Goal: Task Accomplishment & Management: Use online tool/utility

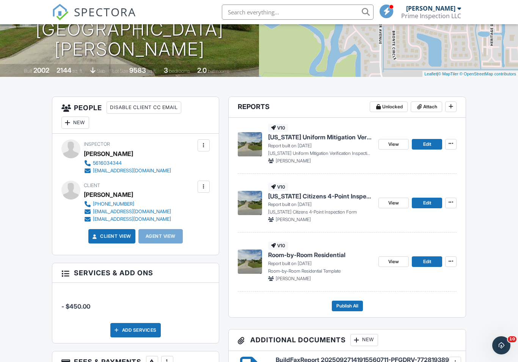
scroll to position [125, 0]
click at [251, 264] on img at bounding box center [250, 262] width 24 height 24
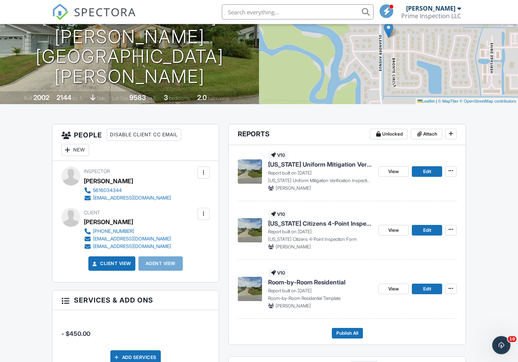
scroll to position [100, 0]
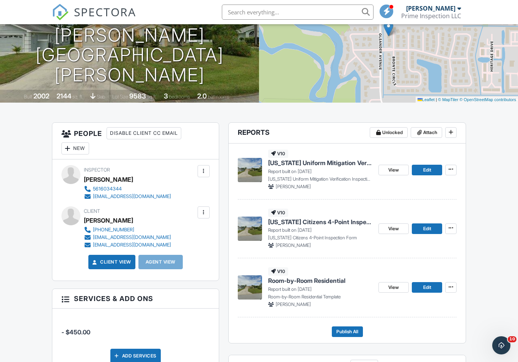
click at [251, 232] on img at bounding box center [250, 229] width 24 height 24
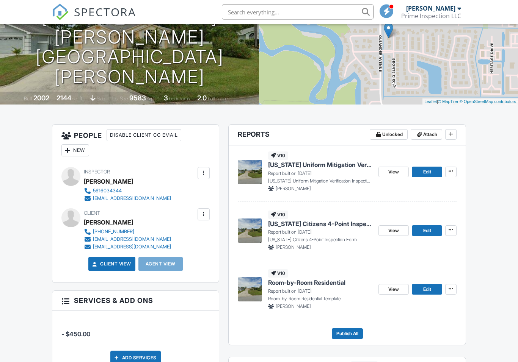
scroll to position [100, 0]
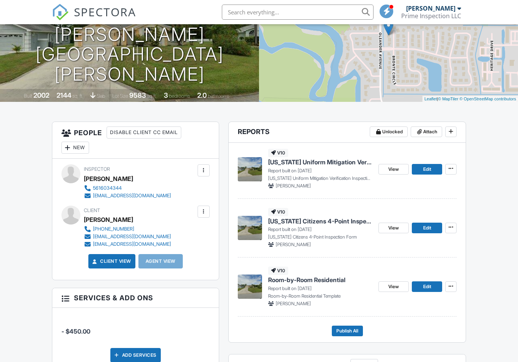
click at [250, 289] on img at bounding box center [250, 287] width 24 height 24
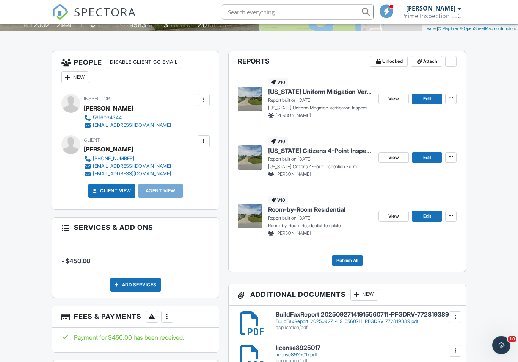
scroll to position [171, 0]
click at [255, 216] on img at bounding box center [250, 216] width 24 height 24
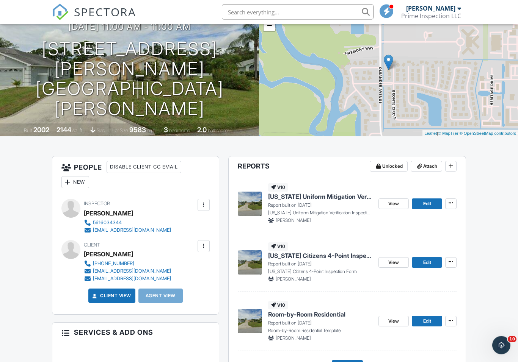
scroll to position [66, 0]
click at [249, 260] on img at bounding box center [250, 262] width 24 height 24
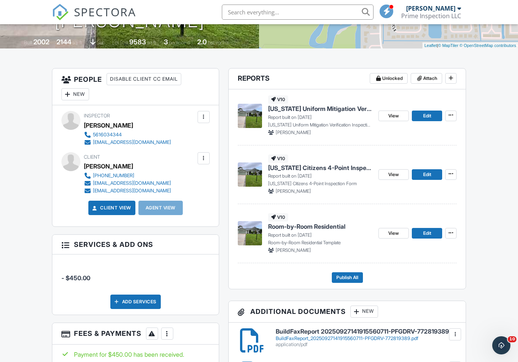
scroll to position [153, 0]
click at [251, 116] on img at bounding box center [250, 117] width 24 height 24
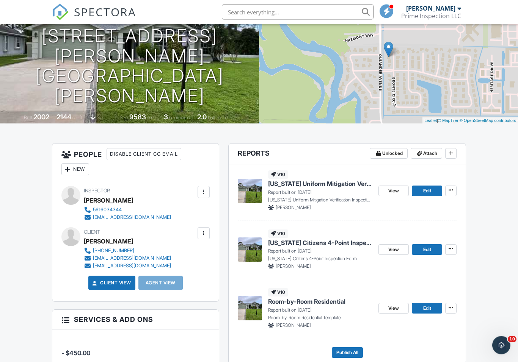
scroll to position [79, 0]
click at [249, 248] on img at bounding box center [250, 249] width 24 height 24
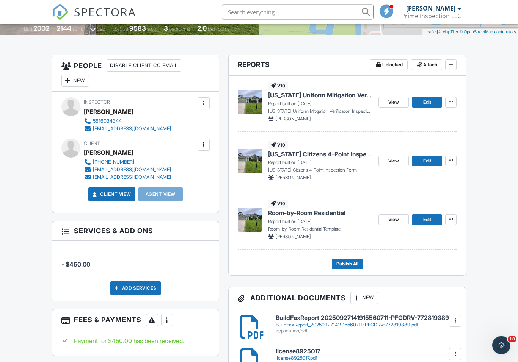
scroll to position [167, 0]
click at [251, 98] on img at bounding box center [250, 102] width 24 height 24
